Goal: Navigation & Orientation: Find specific page/section

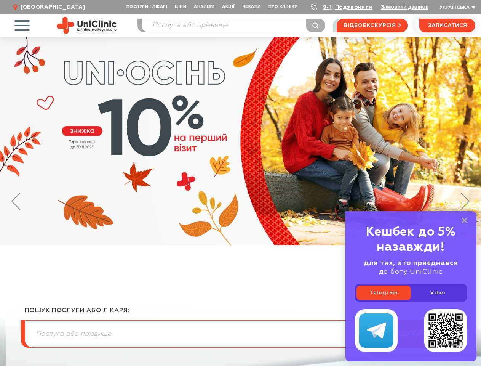
click at [147, 7] on span "Послуги і лікарі" at bounding box center [147, 7] width 48 height 14
click at [283, 7] on span "Про клініку" at bounding box center [283, 7] width 37 height 14
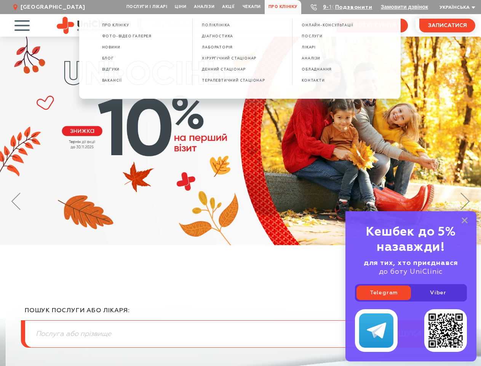
click at [354, 8] on link "Подзвонити" at bounding box center [353, 7] width 37 height 5
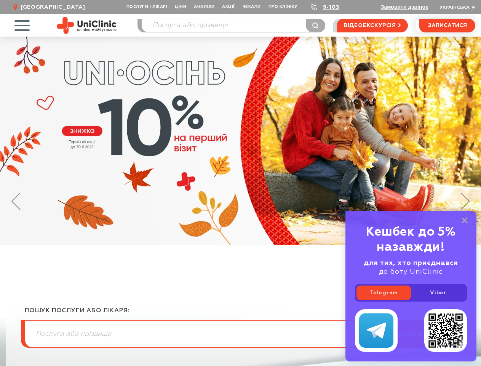
click at [456, 8] on span "Українська" at bounding box center [454, 7] width 30 height 5
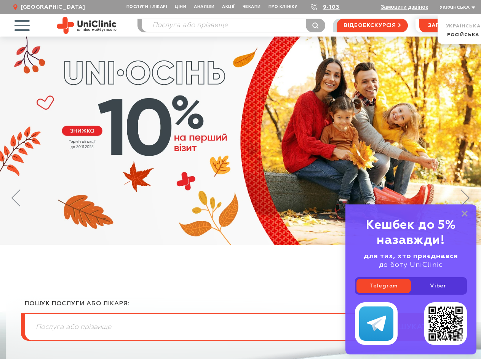
click at [22, 25] on span "button" at bounding box center [22, 26] width 32 height 32
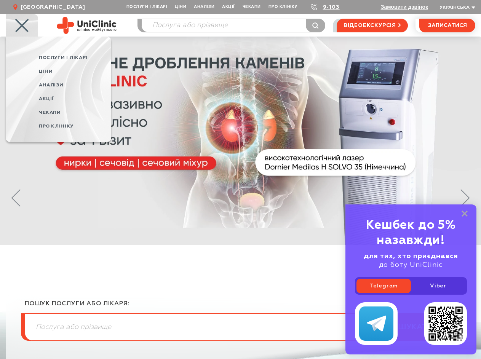
click at [16, 201] on icon at bounding box center [15, 198] width 9 height 18
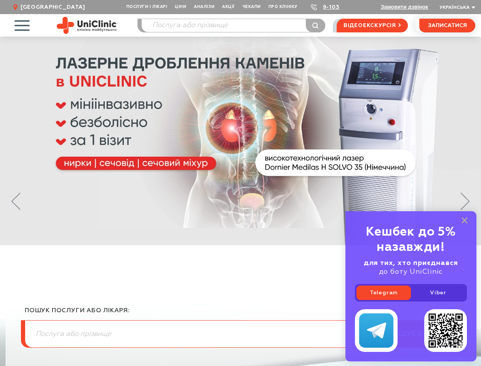
click at [465, 201] on icon at bounding box center [464, 201] width 9 height 18
click at [383, 292] on link "Telegram" at bounding box center [383, 292] width 54 height 14
click at [438, 292] on link "Viber" at bounding box center [438, 292] width 54 height 14
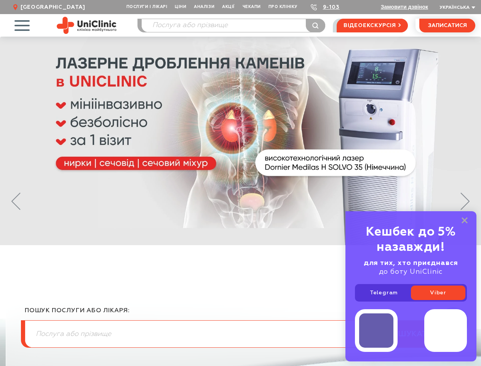
click at [411, 330] on div at bounding box center [411, 330] width 112 height 43
